Goal: Task Accomplishment & Management: Complete application form

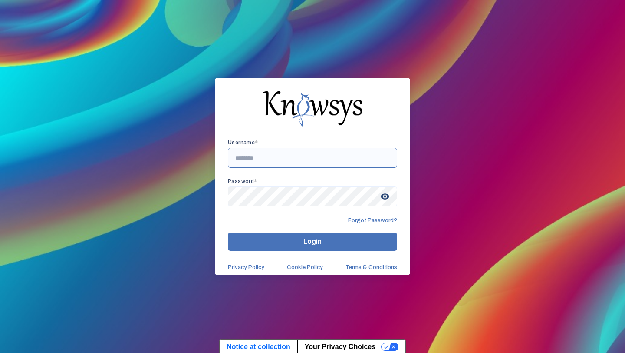
click at [274, 156] on input "text" at bounding box center [312, 158] width 169 height 20
paste input "**********"
type input "**********"
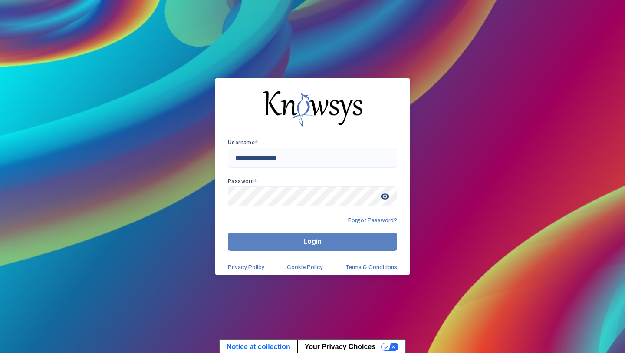
click at [308, 234] on button "Login" at bounding box center [312, 241] width 169 height 18
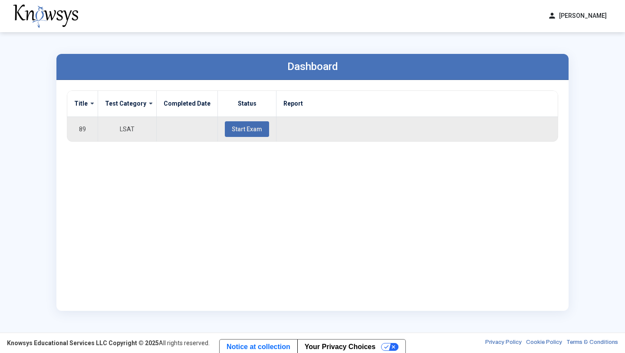
click at [234, 134] on button "Start Exam" at bounding box center [247, 129] width 44 height 16
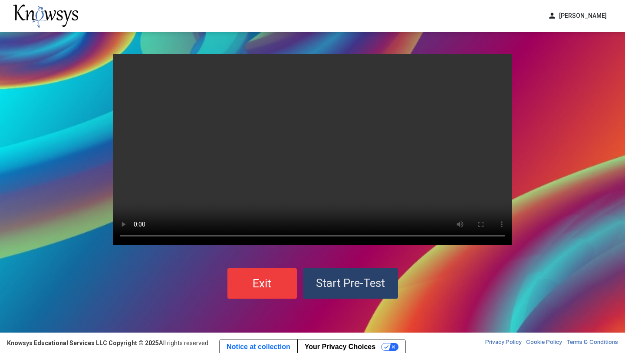
click at [364, 287] on span "Start Pre-Test" at bounding box center [350, 282] width 69 height 13
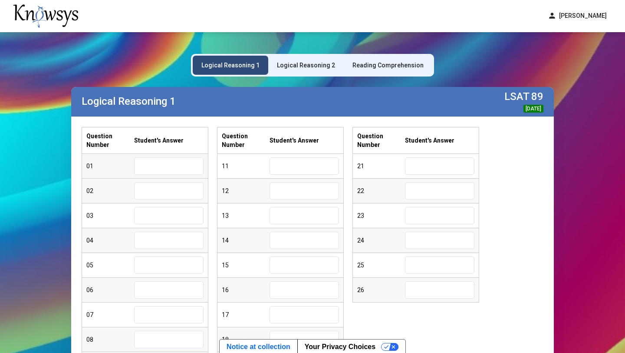
click at [189, 169] on input "text" at bounding box center [168, 165] width 69 height 17
type input "*"
click at [167, 188] on input "text" at bounding box center [168, 190] width 69 height 17
type input "*"
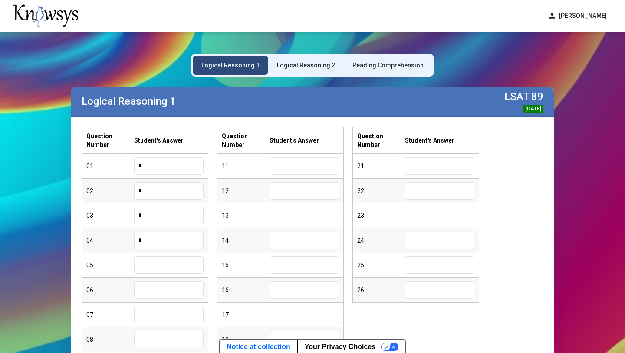
type input "*"
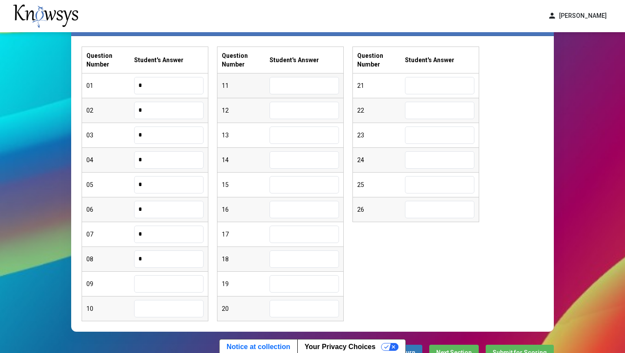
scroll to position [83, 0]
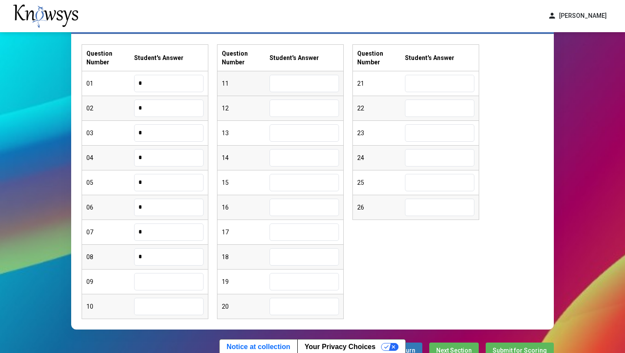
type input "*"
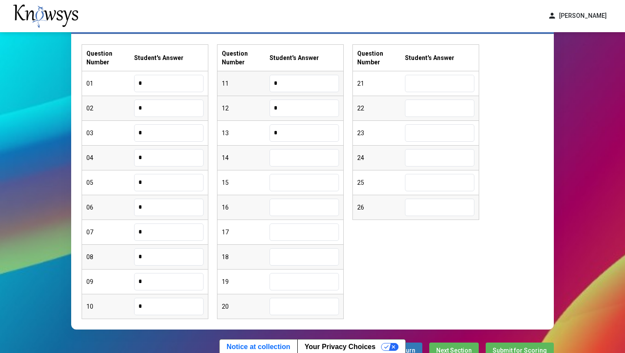
type input "*"
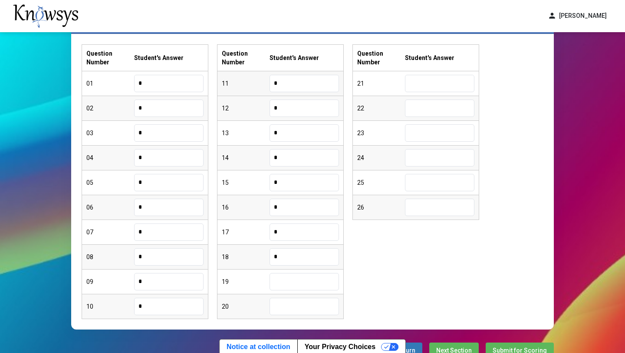
type input "*"
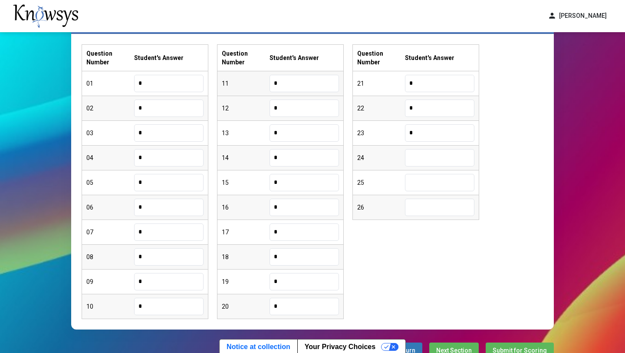
type input "*"
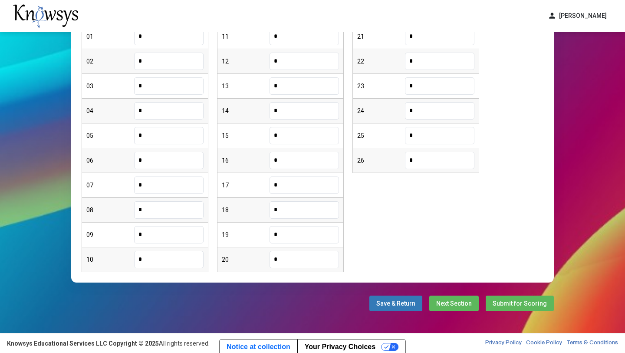
type input "*"
click at [459, 306] on span "Next Section" at bounding box center [455, 303] width 36 height 7
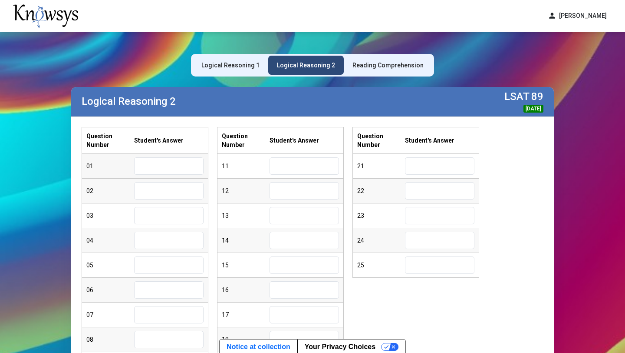
click at [161, 166] on input "text" at bounding box center [168, 165] width 69 height 17
type input "*"
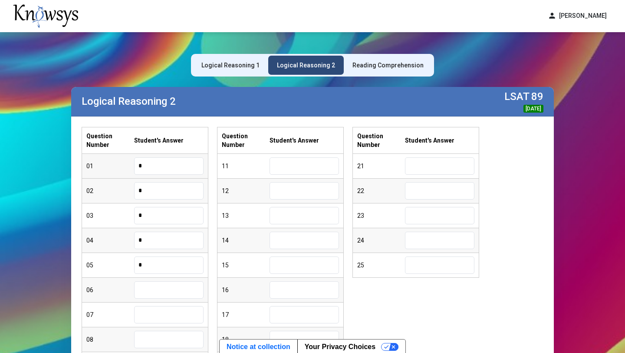
type input "*"
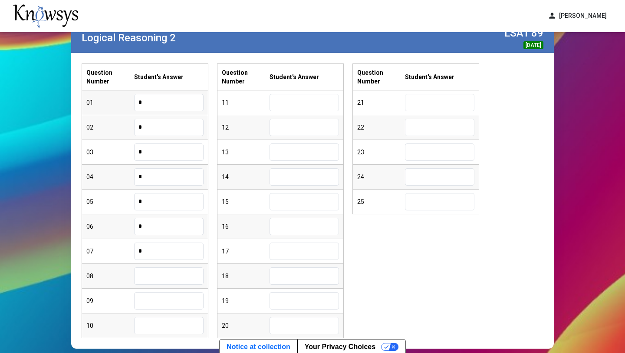
scroll to position [64, 0]
type input "*"
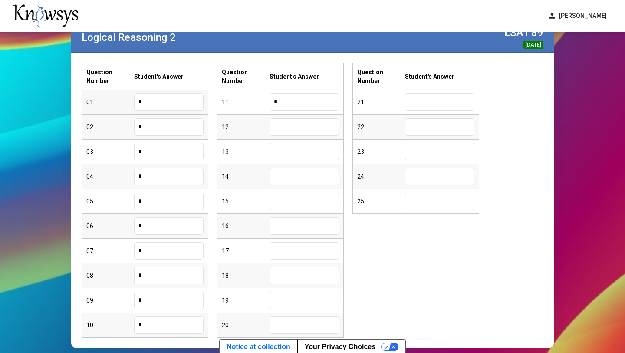
type input "*"
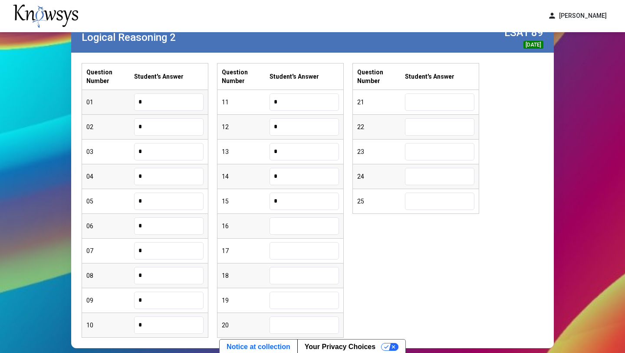
type input "*"
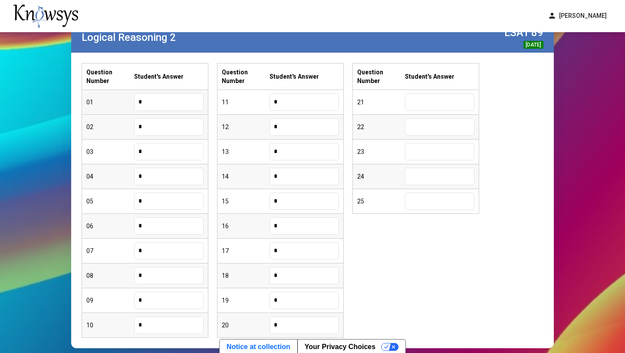
type input "*"
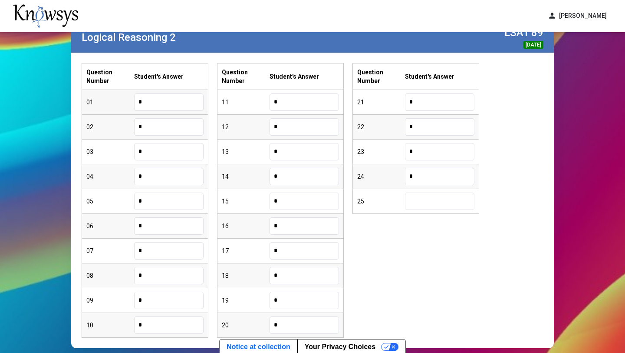
type input "*"
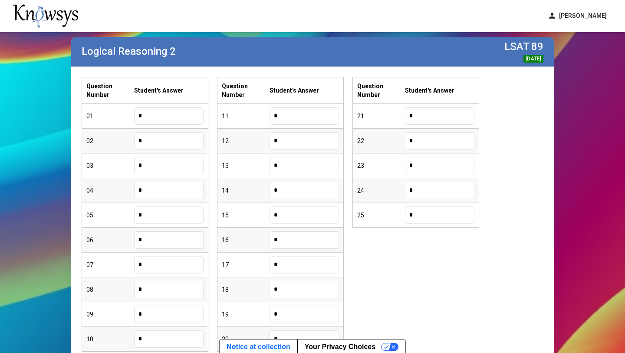
scroll to position [52, 0]
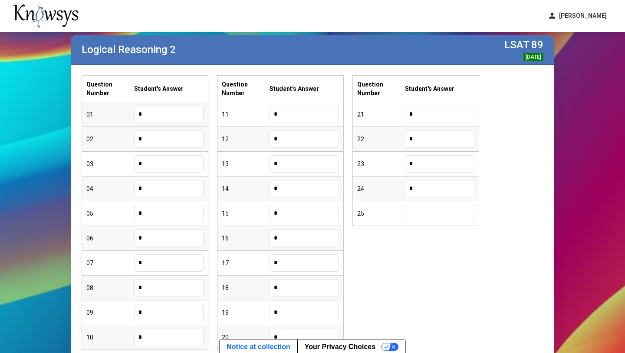
click at [193, 110] on input "*" at bounding box center [168, 114] width 69 height 17
click at [175, 114] on input "*" at bounding box center [168, 114] width 69 height 17
click at [140, 118] on input "text" at bounding box center [168, 114] width 69 height 17
type input "*"
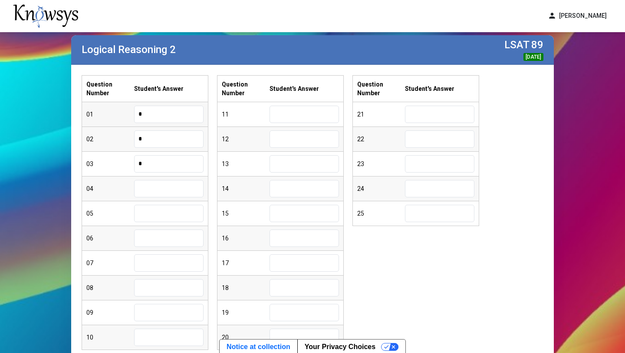
type input "*"
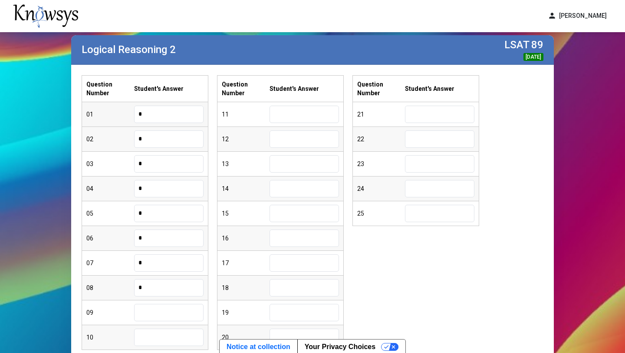
type input "*"
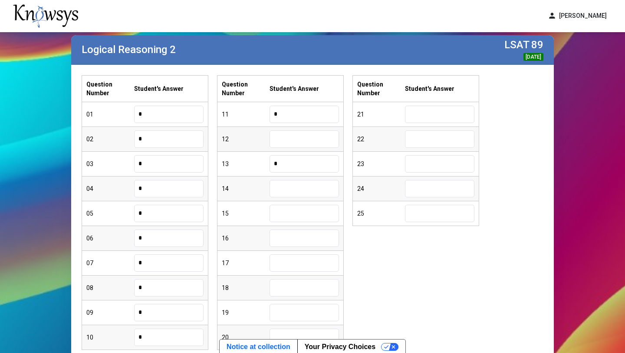
type input "*"
click at [280, 133] on input "text" at bounding box center [304, 138] width 69 height 17
type input "*"
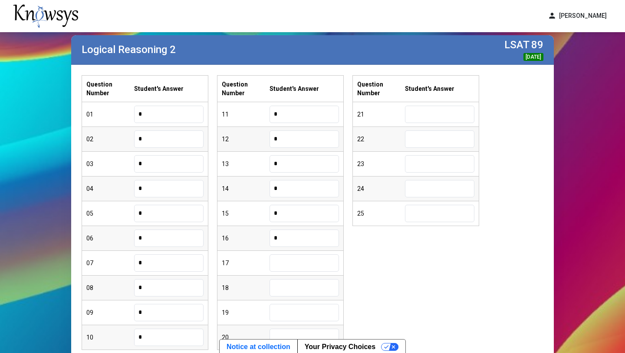
type input "*"
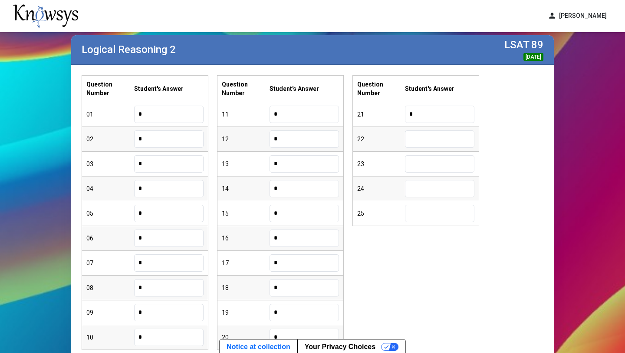
type input "*"
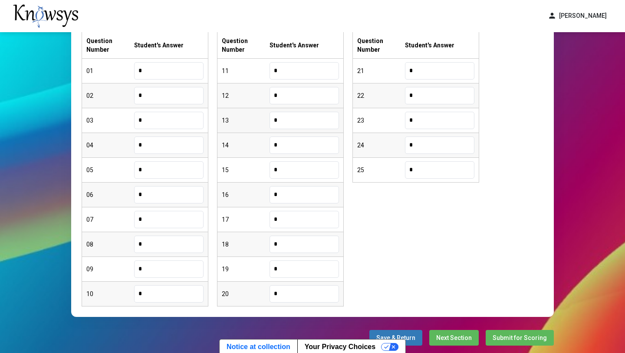
scroll to position [129, 0]
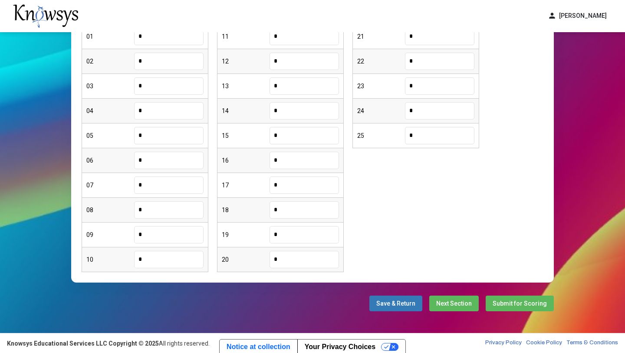
type input "*"
click at [455, 310] on button "Next Section" at bounding box center [455, 303] width 50 height 16
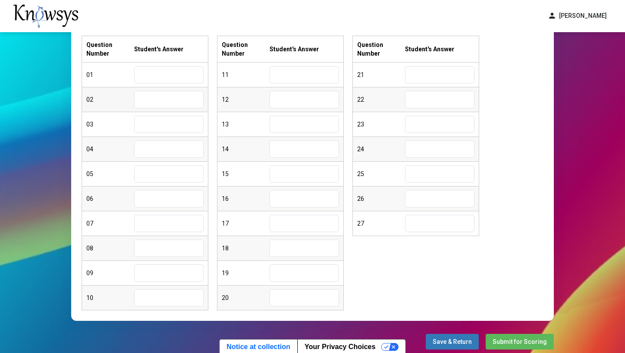
scroll to position [81, 0]
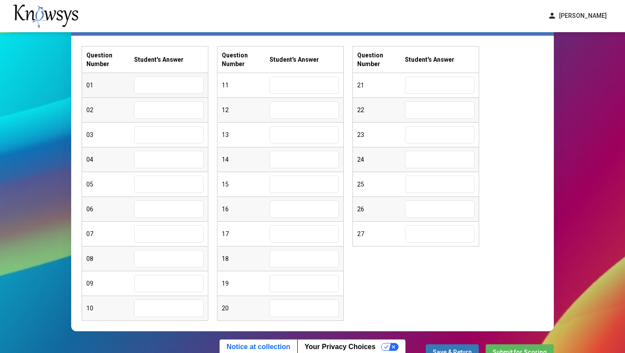
click at [152, 89] on input "text" at bounding box center [168, 84] width 69 height 17
type input "*"
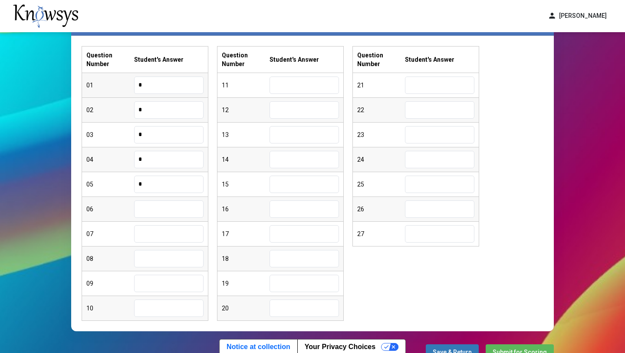
type input "*"
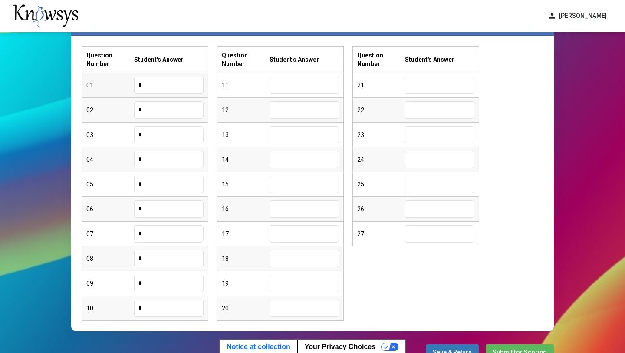
type input "*"
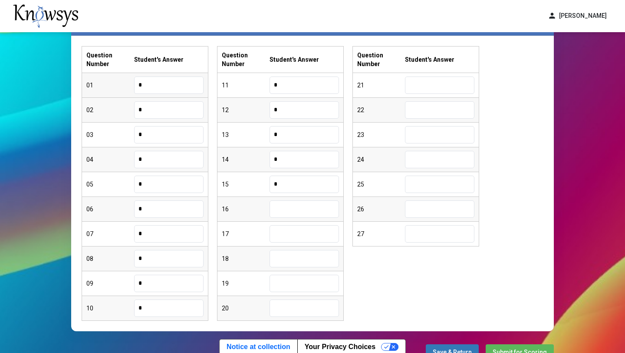
type input "*"
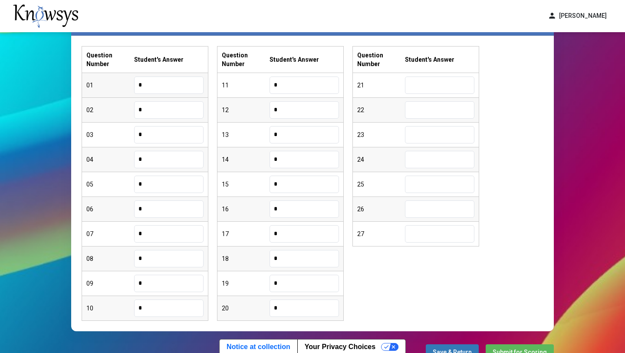
type input "*"
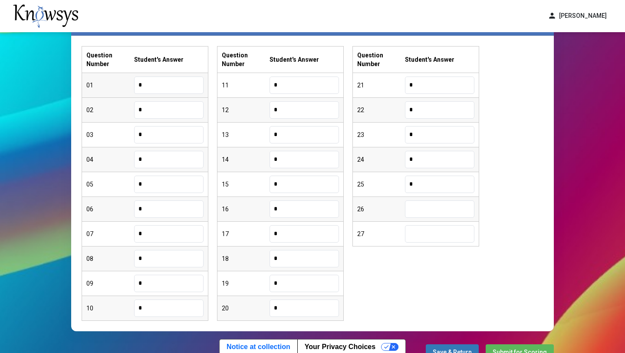
type input "*"
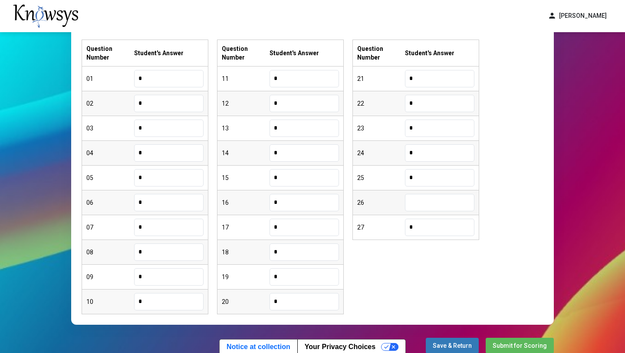
click at [447, 208] on input "text" at bounding box center [439, 202] width 69 height 17
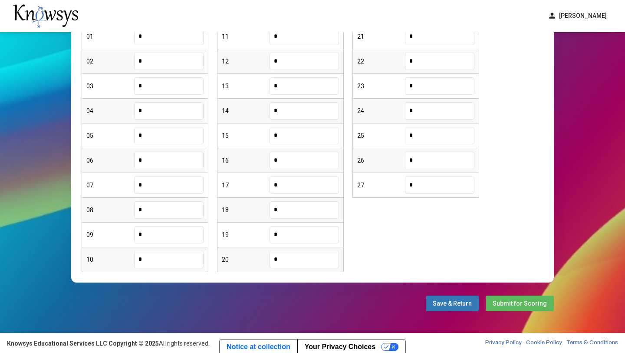
type input "*"
click at [523, 304] on span "Submit for Scoring" at bounding box center [520, 303] width 54 height 7
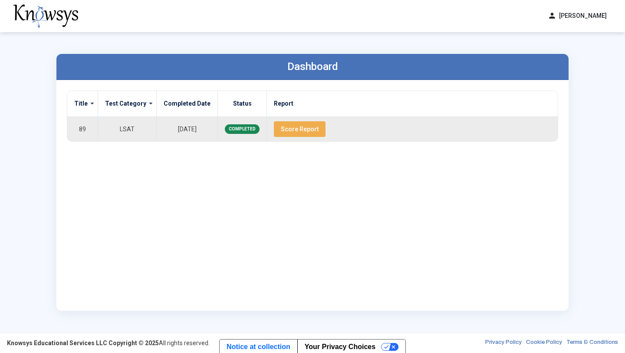
click at [298, 131] on span "Score Report" at bounding box center [300, 129] width 38 height 7
